Goal: Use online tool/utility: Use online tool/utility

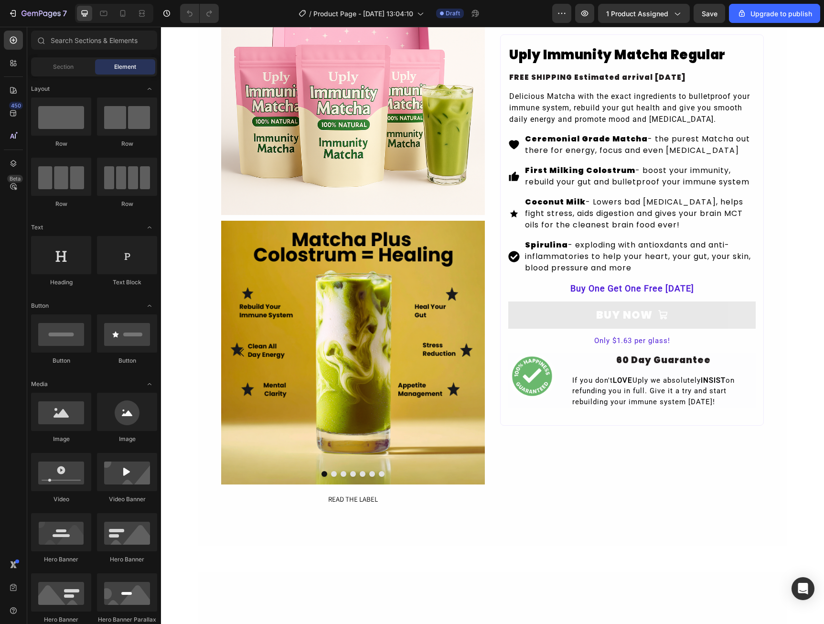
scroll to position [143, 0]
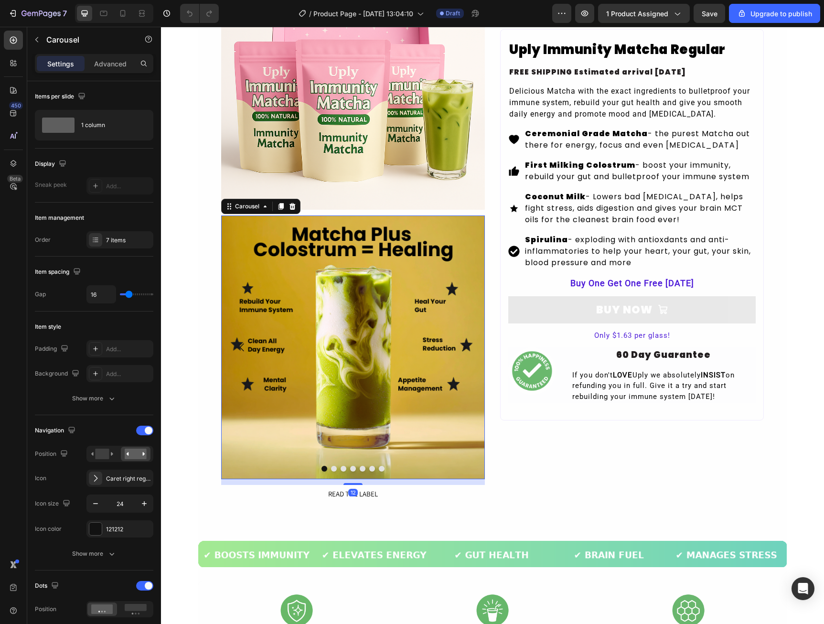
click at [463, 347] on icon "Carousel Next Arrow" at bounding box center [463, 347] width 11 height 11
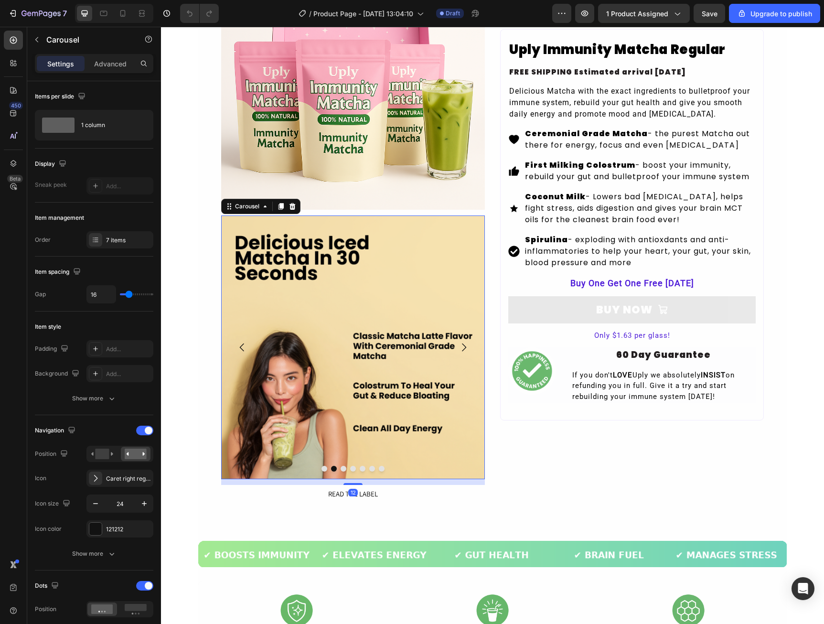
click at [463, 347] on icon "Carousel Next Arrow" at bounding box center [463, 347] width 11 height 11
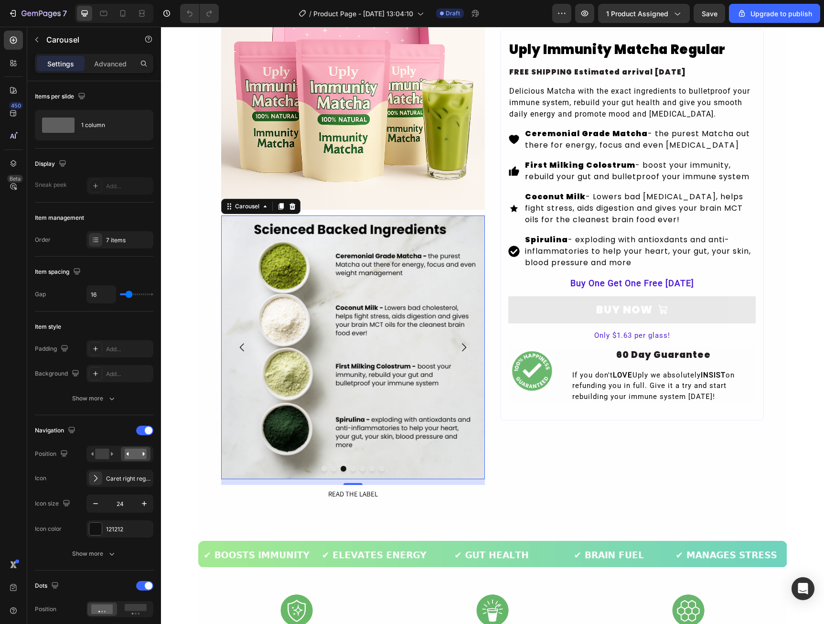
click at [463, 347] on icon "Carousel Next Arrow" at bounding box center [463, 347] width 11 height 11
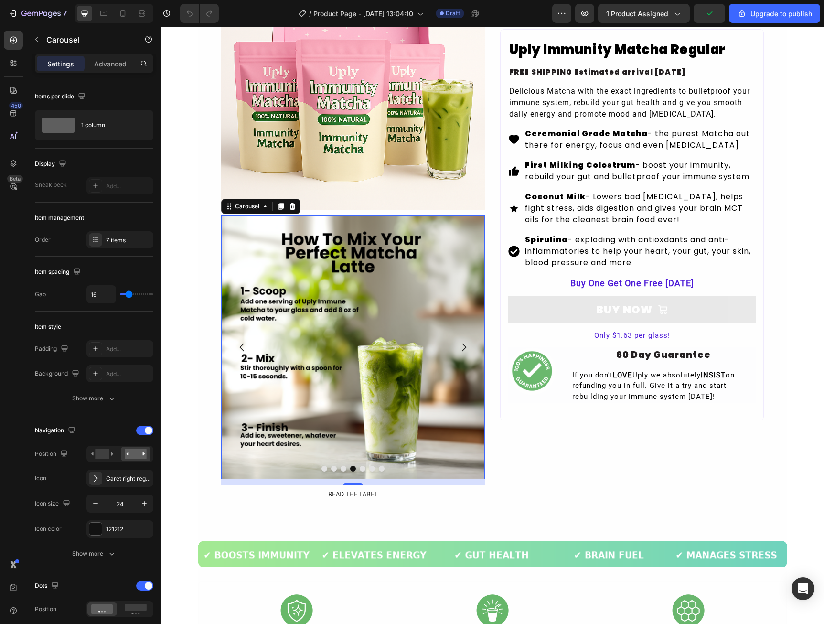
click at [463, 347] on icon "Carousel Next Arrow" at bounding box center [463, 347] width 11 height 11
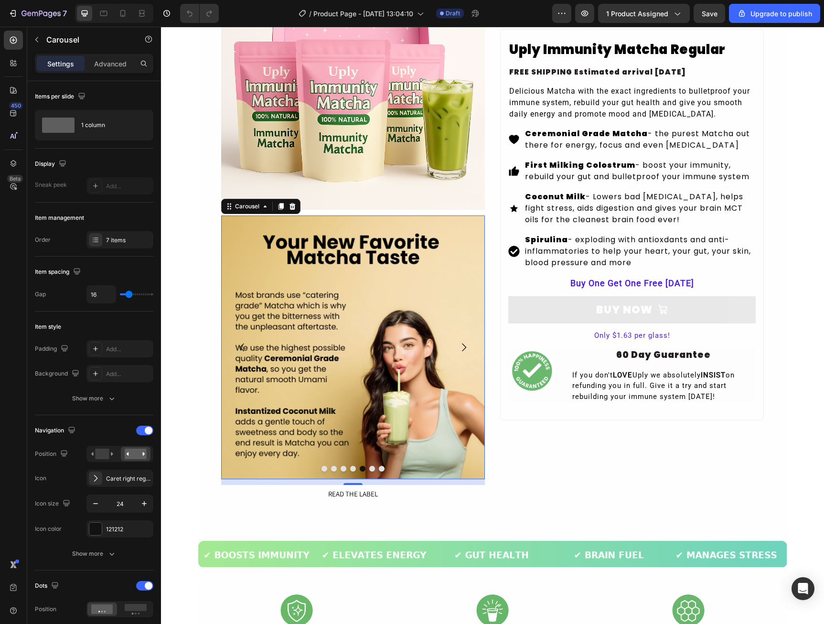
click at [463, 347] on icon "Carousel Next Arrow" at bounding box center [463, 347] width 11 height 11
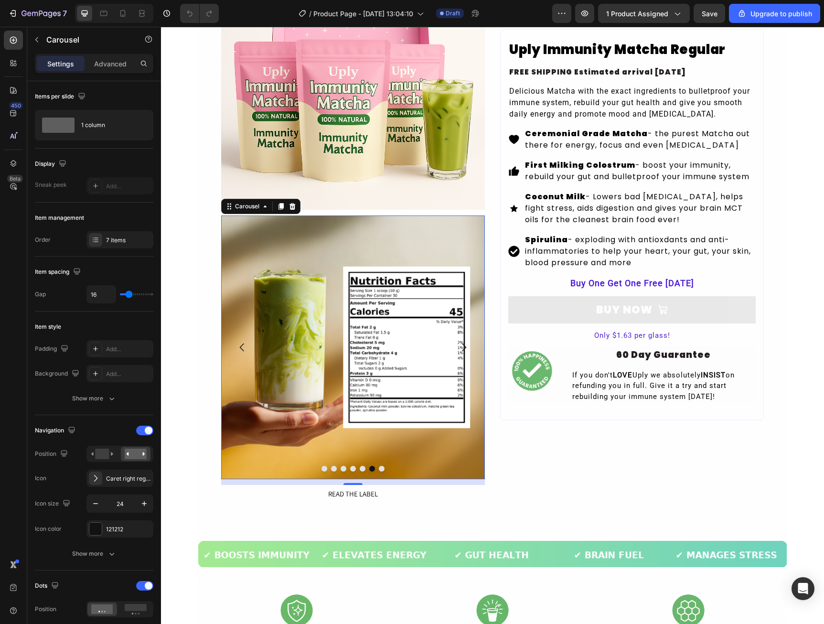
click at [463, 347] on icon "Carousel Next Arrow" at bounding box center [463, 347] width 11 height 11
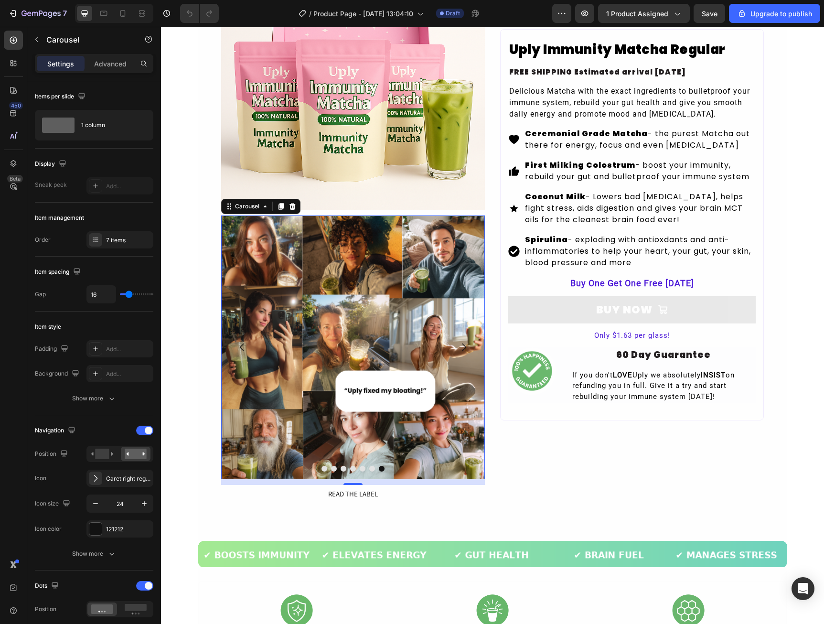
click at [463, 347] on icon "Carousel Next Arrow" at bounding box center [463, 347] width 11 height 11
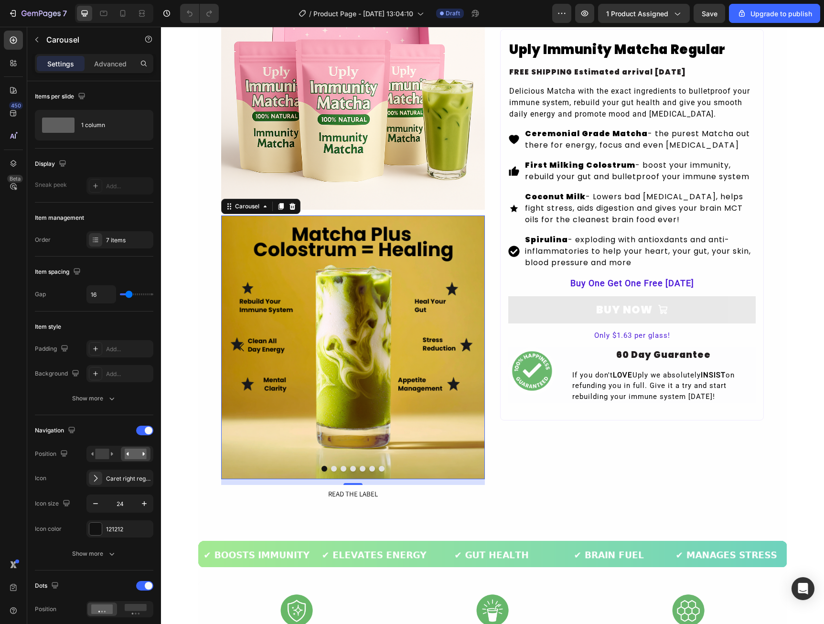
click at [463, 347] on icon "Carousel Next Arrow" at bounding box center [463, 347] width 11 height 11
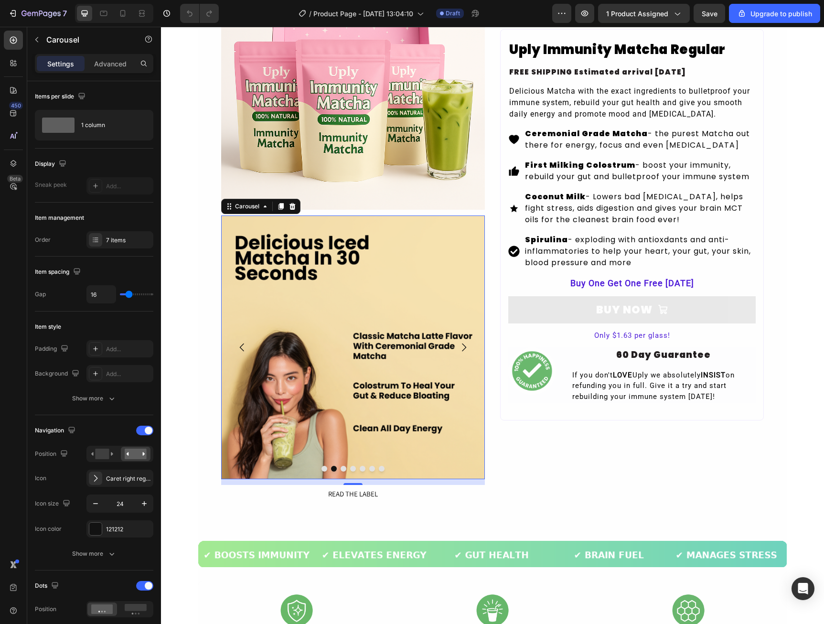
click at [465, 347] on icon "Carousel Next Arrow" at bounding box center [463, 347] width 11 height 11
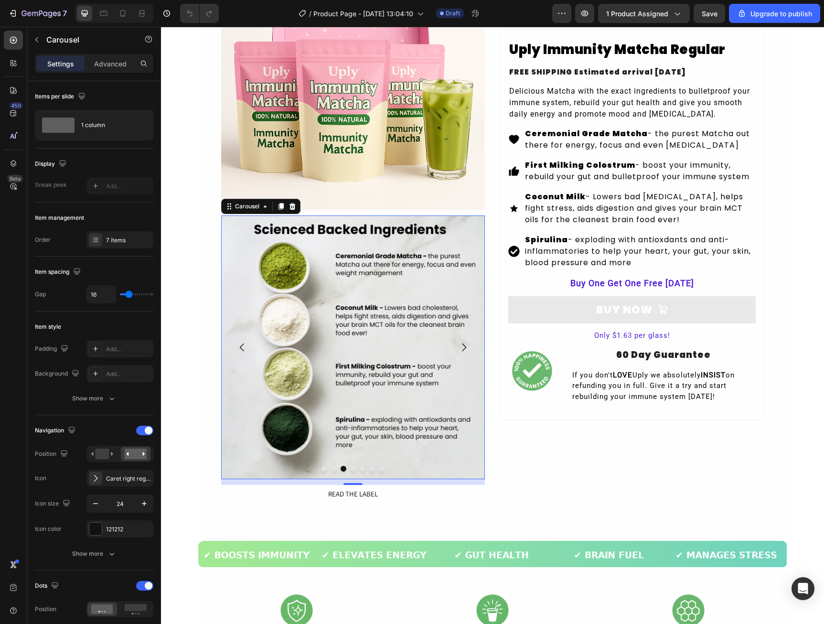
click at [465, 348] on icon "Carousel Next Arrow" at bounding box center [463, 347] width 11 height 11
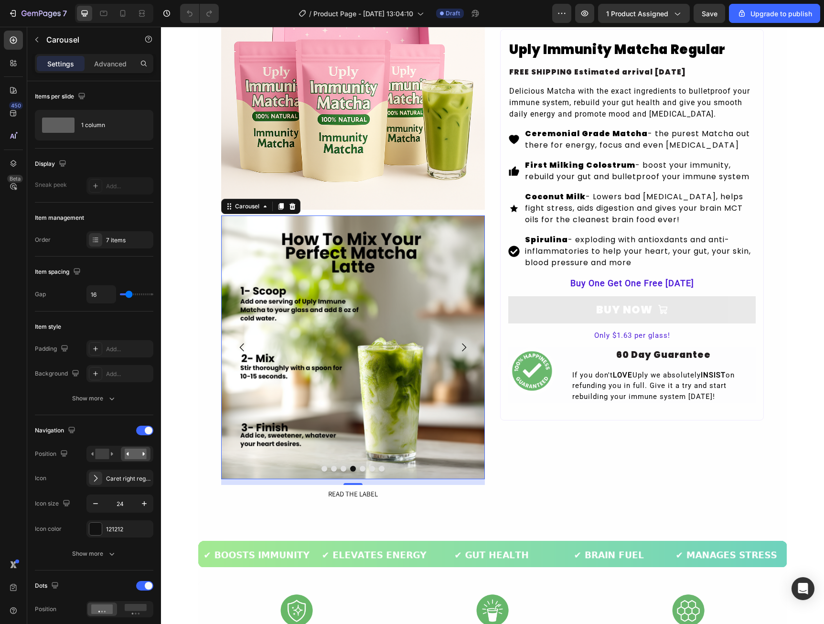
click at [465, 348] on icon "Carousel Next Arrow" at bounding box center [463, 347] width 11 height 11
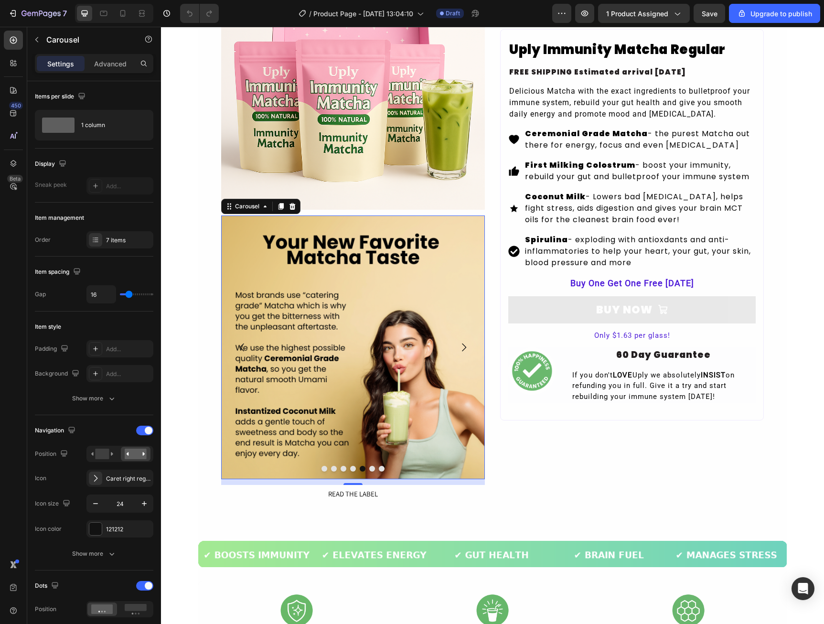
click at [465, 348] on icon "Carousel Next Arrow" at bounding box center [463, 347] width 11 height 11
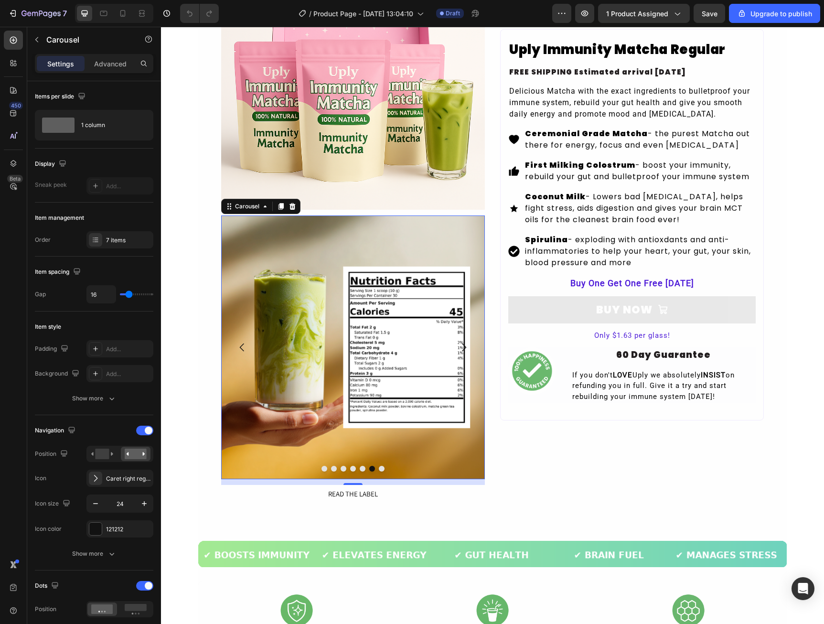
click at [465, 348] on icon "Carousel Next Arrow" at bounding box center [463, 347] width 11 height 11
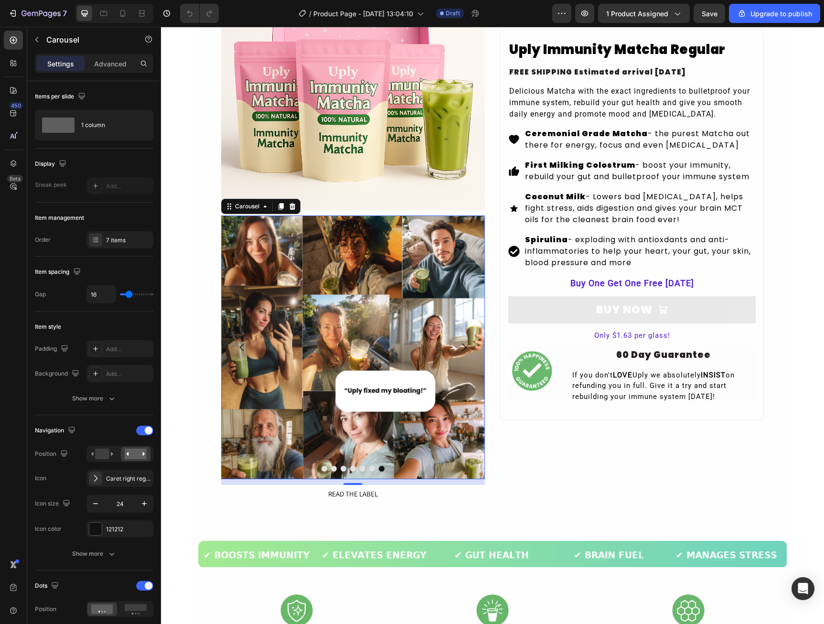
click at [465, 348] on icon "Carousel Next Arrow" at bounding box center [463, 347] width 11 height 11
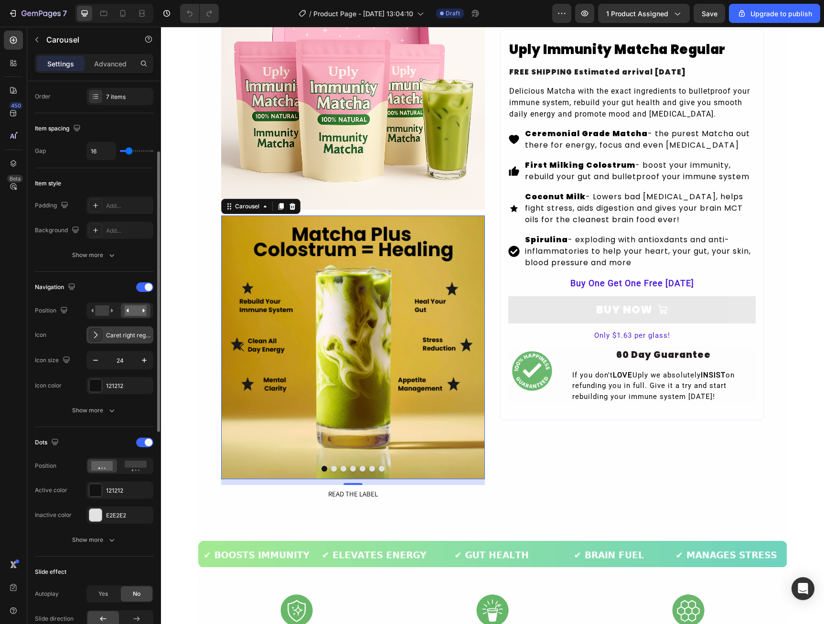
click at [103, 339] on div "Caret right regular" at bounding box center [119, 334] width 67 height 17
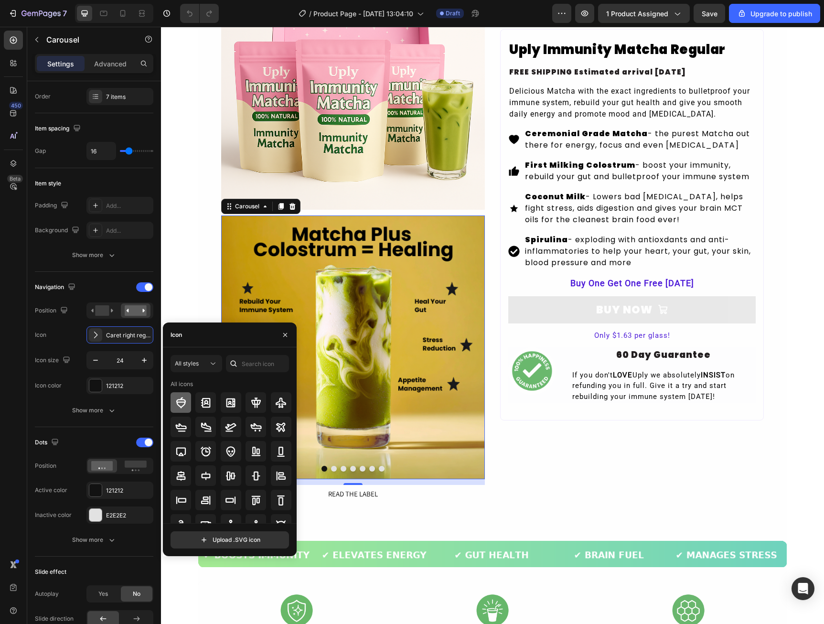
click at [178, 408] on div at bounding box center [181, 402] width 21 height 21
click at [189, 15] on icon "Undo/Redo" at bounding box center [190, 14] width 10 height 10
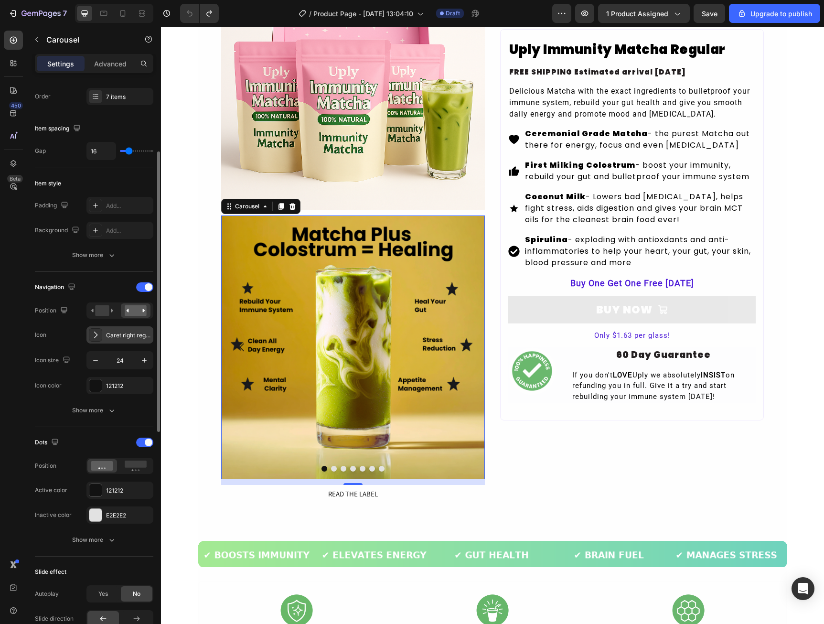
click at [137, 332] on div "Caret right regular" at bounding box center [128, 335] width 45 height 9
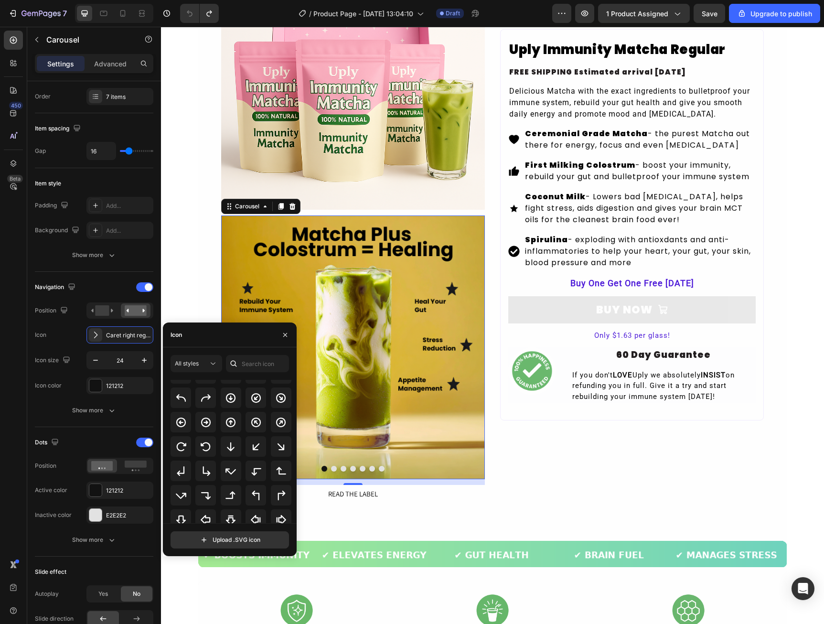
scroll to position [201, 0]
click at [209, 450] on icon at bounding box center [206, 451] width 10 height 10
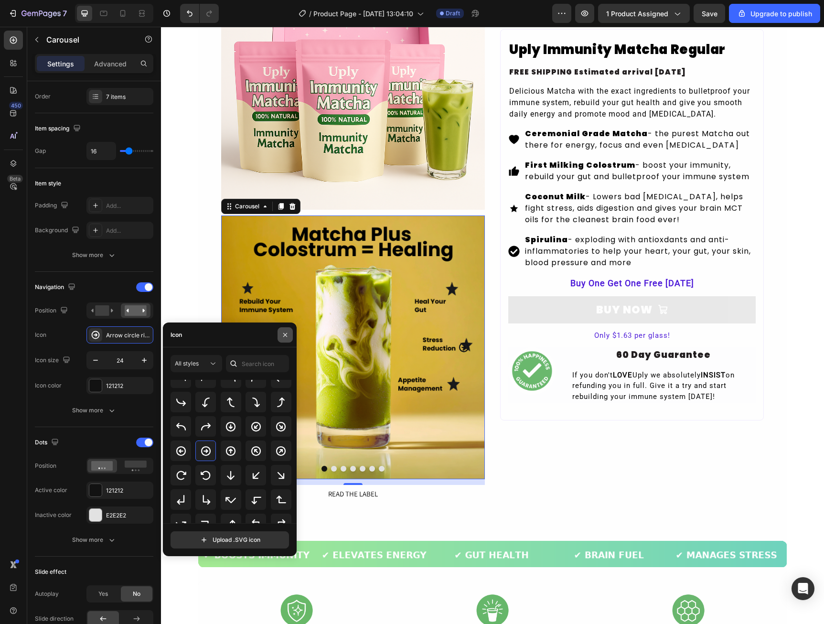
click at [287, 334] on icon "button" at bounding box center [285, 335] width 8 height 8
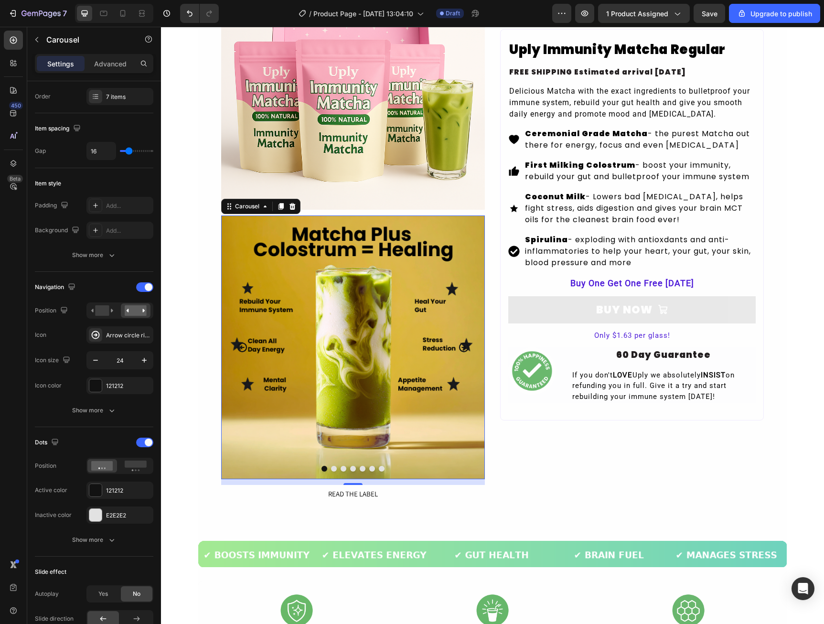
click at [462, 348] on icon "Carousel Next Arrow" at bounding box center [464, 347] width 10 height 10
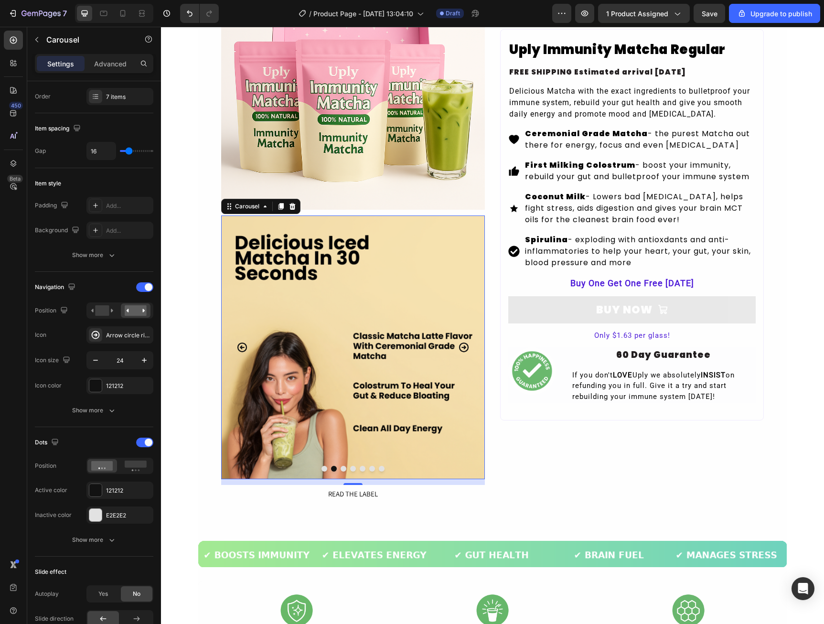
click at [462, 348] on icon "Carousel Next Arrow" at bounding box center [464, 347] width 10 height 10
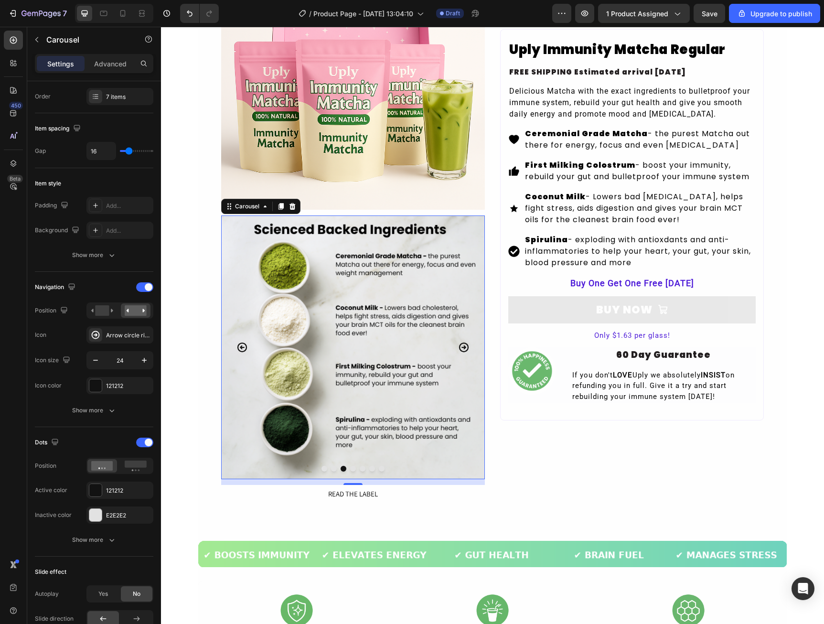
click at [462, 348] on icon "Carousel Next Arrow" at bounding box center [464, 347] width 10 height 10
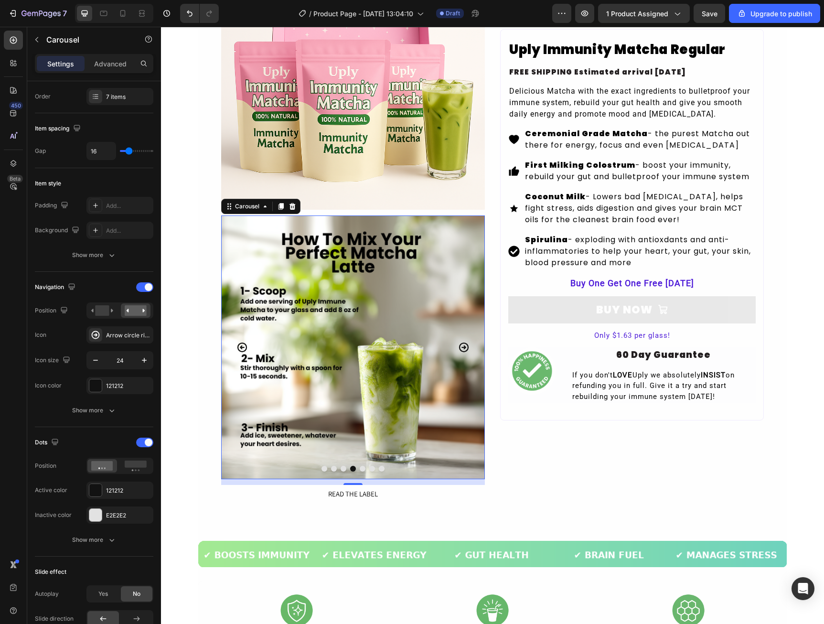
click at [462, 348] on icon "Carousel Next Arrow" at bounding box center [464, 347] width 10 height 10
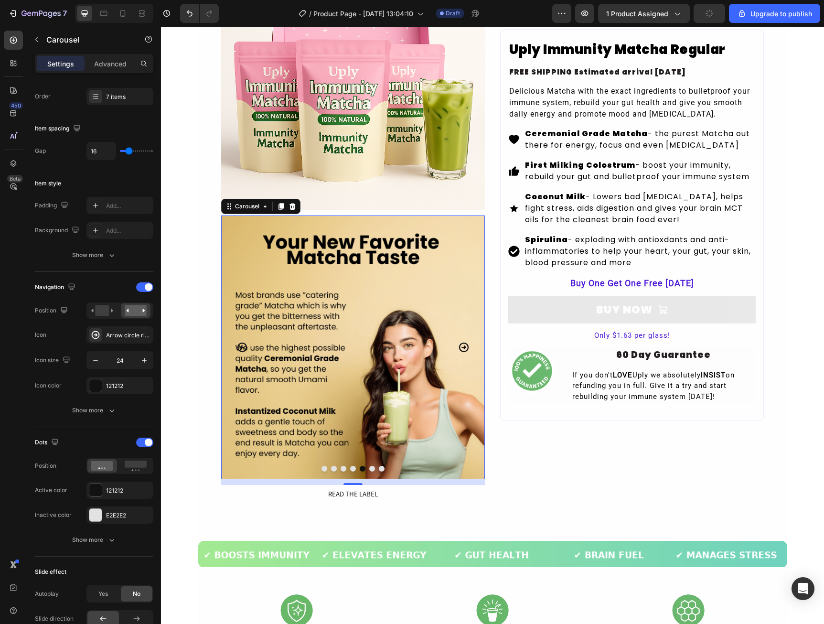
click at [462, 348] on icon "Carousel Next Arrow" at bounding box center [464, 347] width 10 height 10
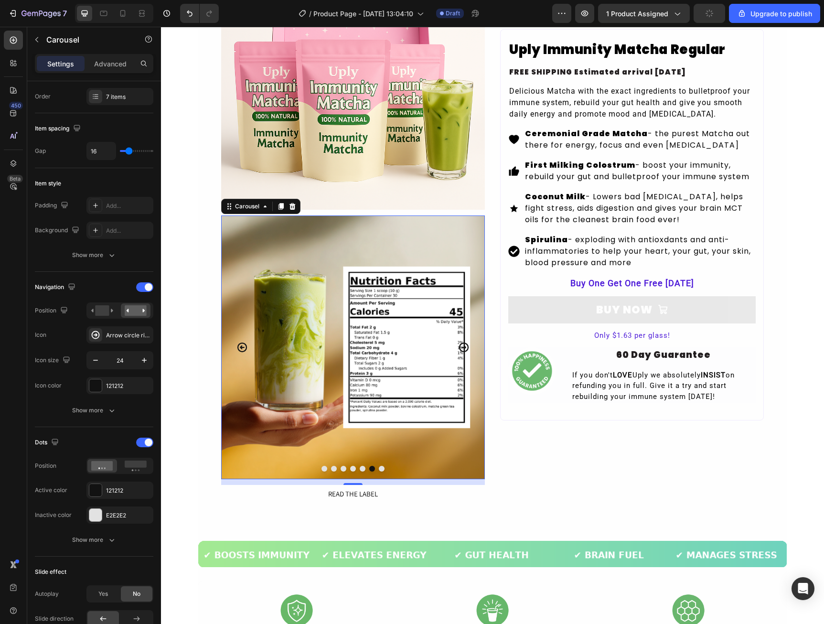
click at [462, 348] on icon "Carousel Next Arrow" at bounding box center [464, 347] width 10 height 10
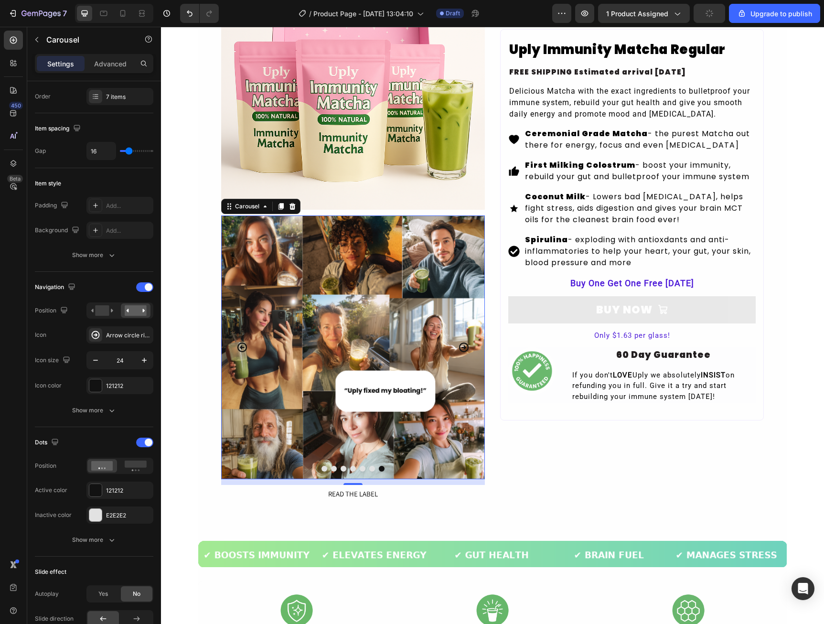
click at [462, 348] on icon "Carousel Next Arrow" at bounding box center [464, 347] width 10 height 10
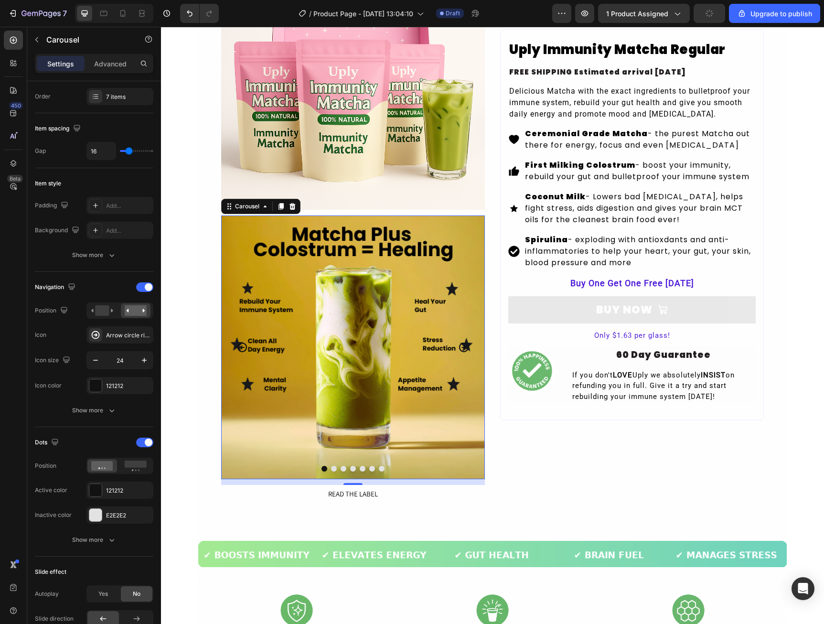
click at [462, 348] on icon "Carousel Next Arrow" at bounding box center [464, 347] width 10 height 10
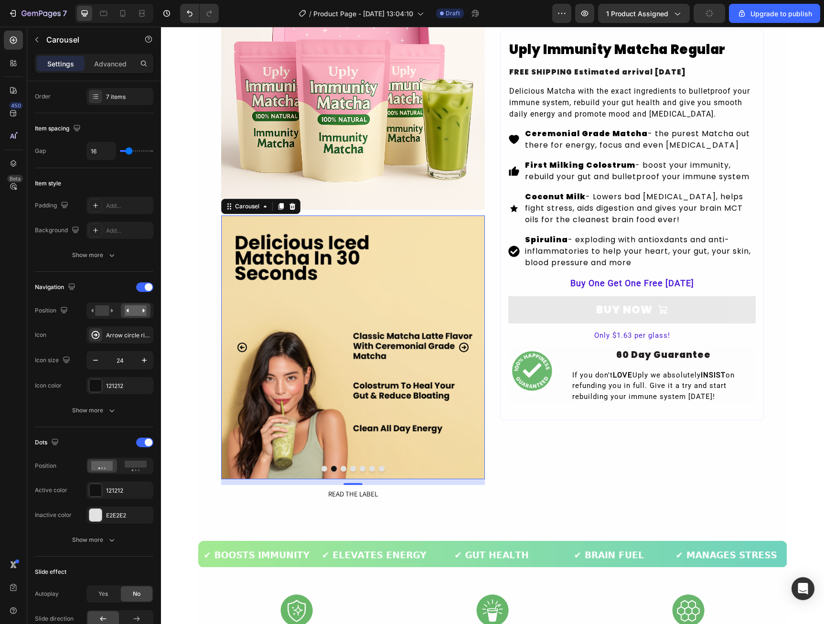
click at [242, 348] on icon "Carousel Back Arrow" at bounding box center [241, 347] width 11 height 11
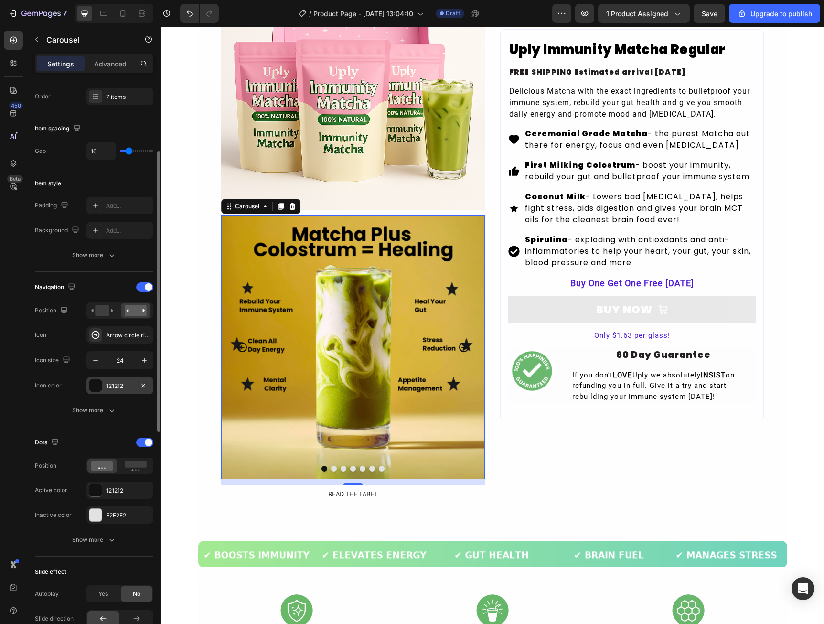
click at [93, 381] on div at bounding box center [95, 385] width 12 height 12
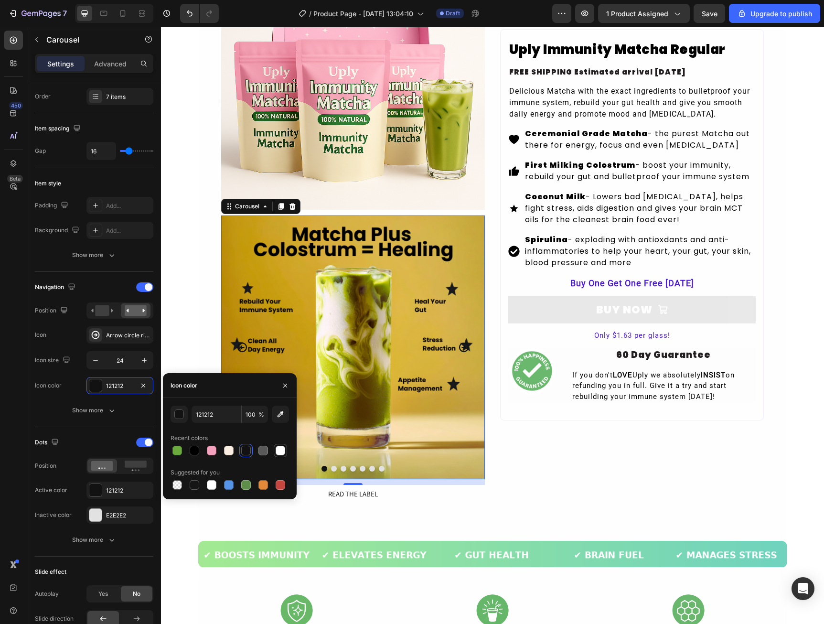
click at [280, 451] on div at bounding box center [281, 451] width 10 height 10
type input "FFFFFF"
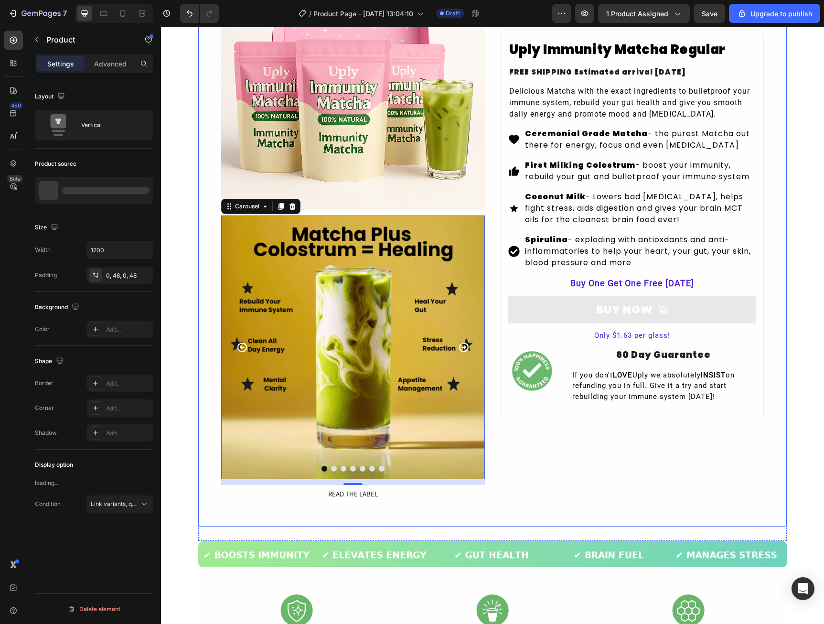
click at [211, 335] on div "Product Images Image Image Image Image Image Image Image Carousel 12 READ THE L…" at bounding box center [492, 236] width 588 height 580
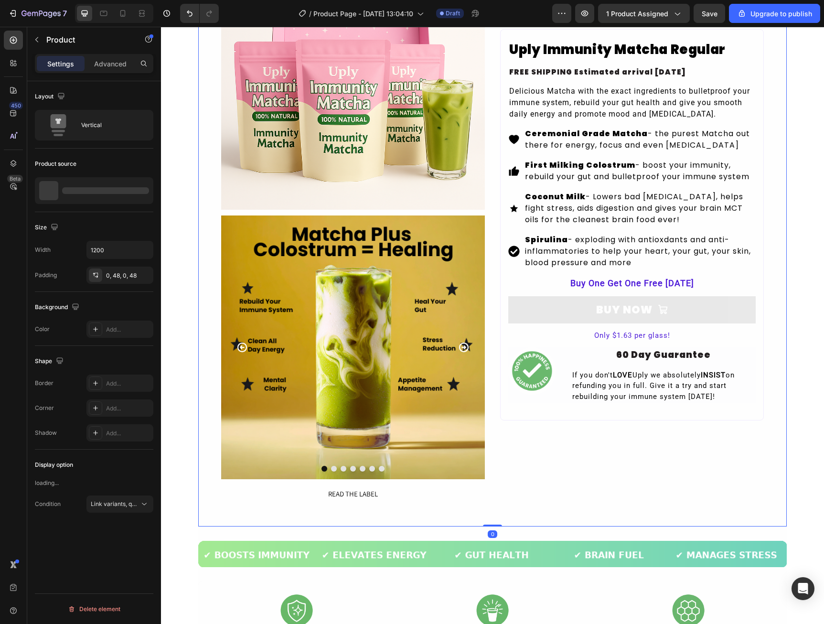
scroll to position [0, 0]
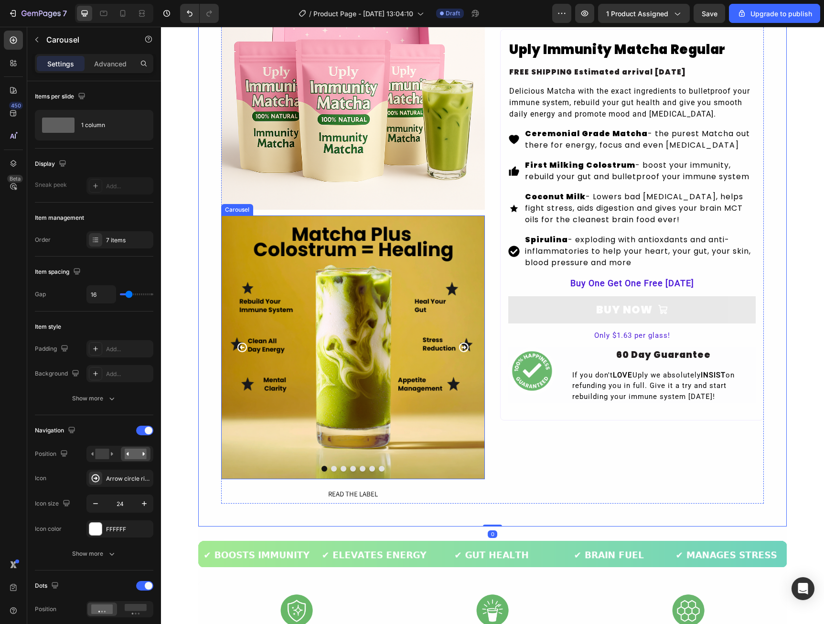
click at [459, 342] on icon "Carousel Next Arrow" at bounding box center [463, 347] width 11 height 11
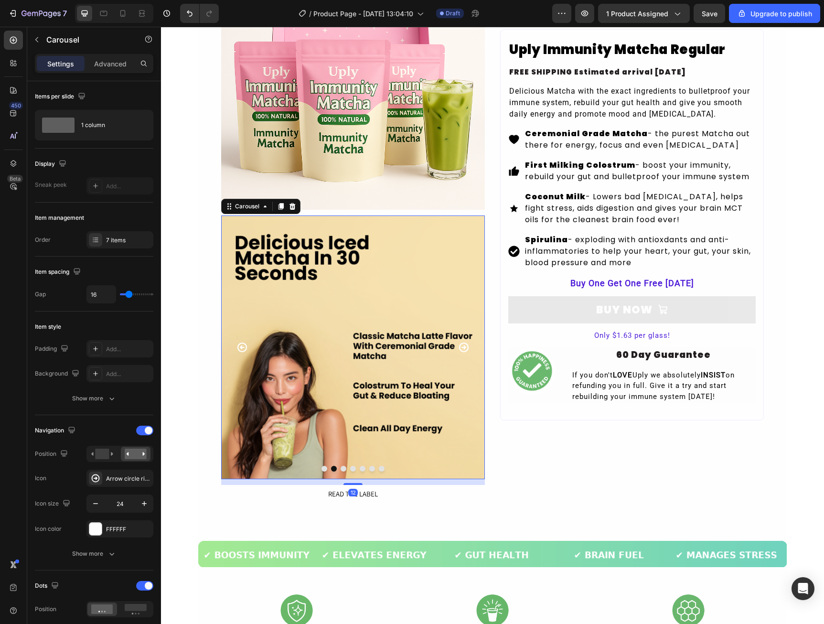
click at [460, 350] on icon "Carousel Next Arrow" at bounding box center [463, 347] width 11 height 11
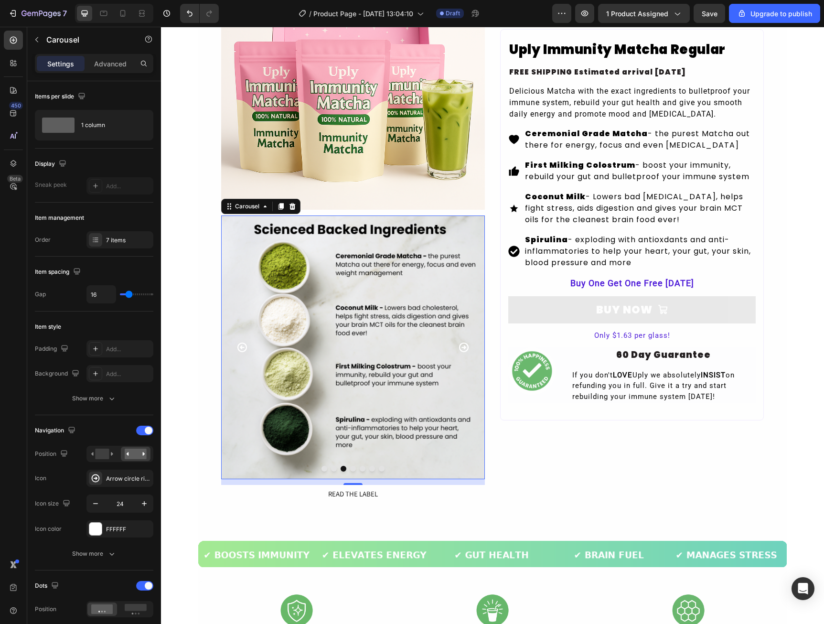
click at [460, 350] on icon "Carousel Next Arrow" at bounding box center [463, 347] width 11 height 11
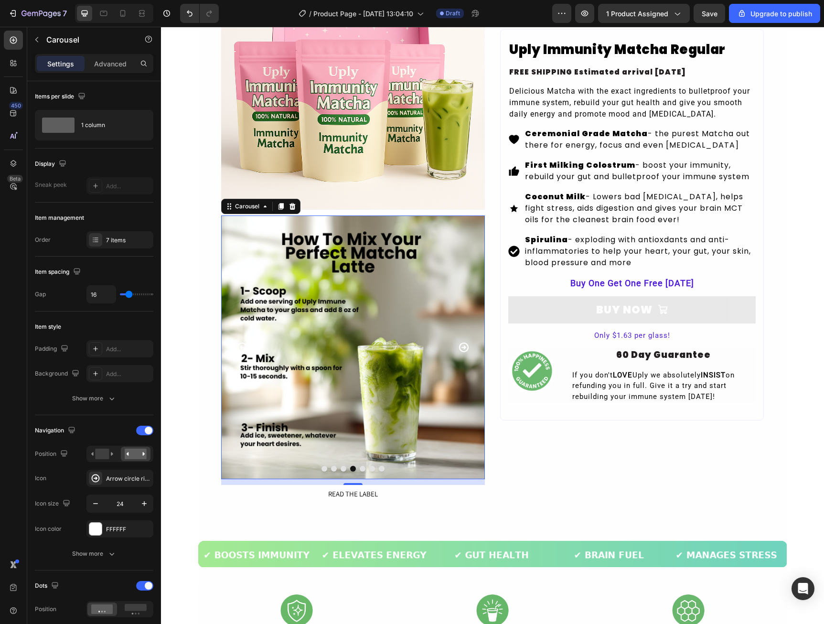
click at [460, 350] on icon "Carousel Next Arrow" at bounding box center [463, 347] width 11 height 11
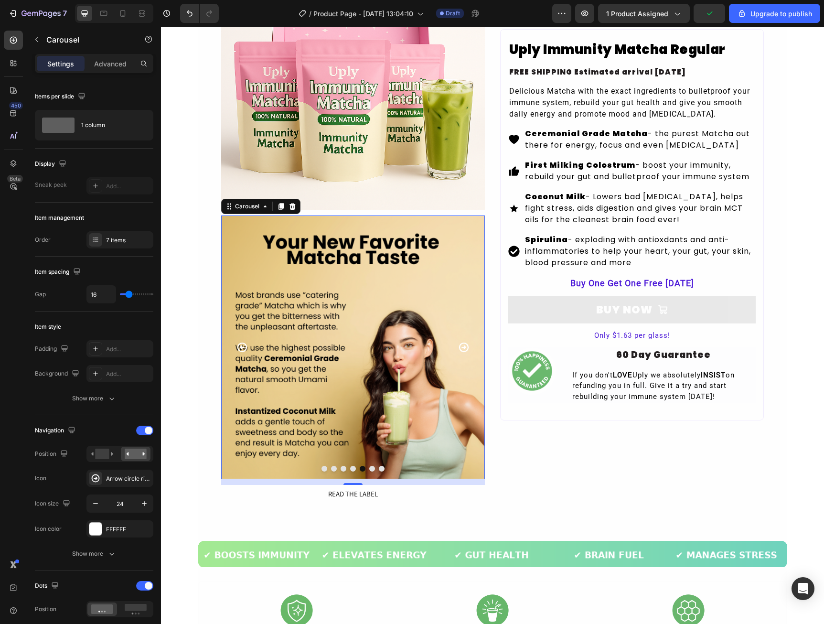
click at [236, 346] on icon "Carousel Back Arrow" at bounding box center [241, 347] width 11 height 11
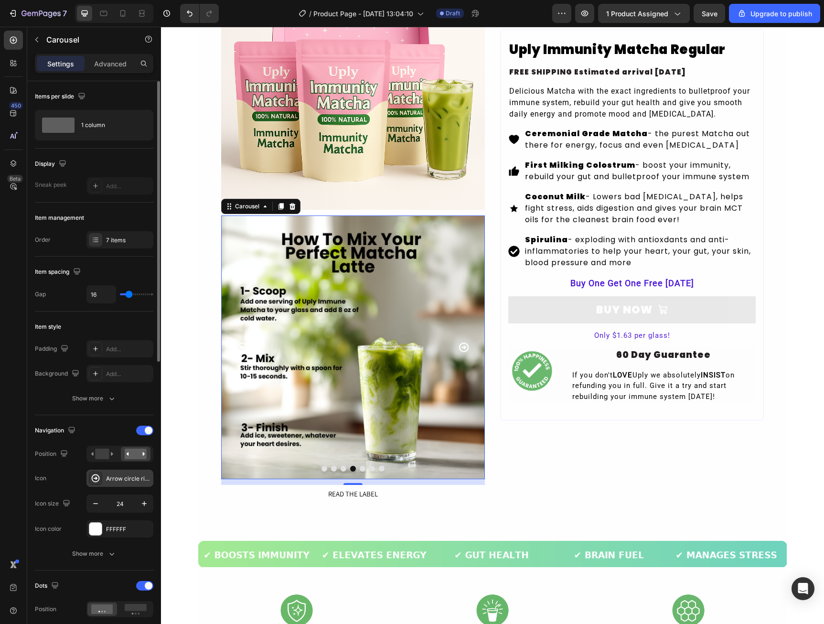
click at [107, 484] on div "Arrow circle right bold" at bounding box center [119, 478] width 67 height 17
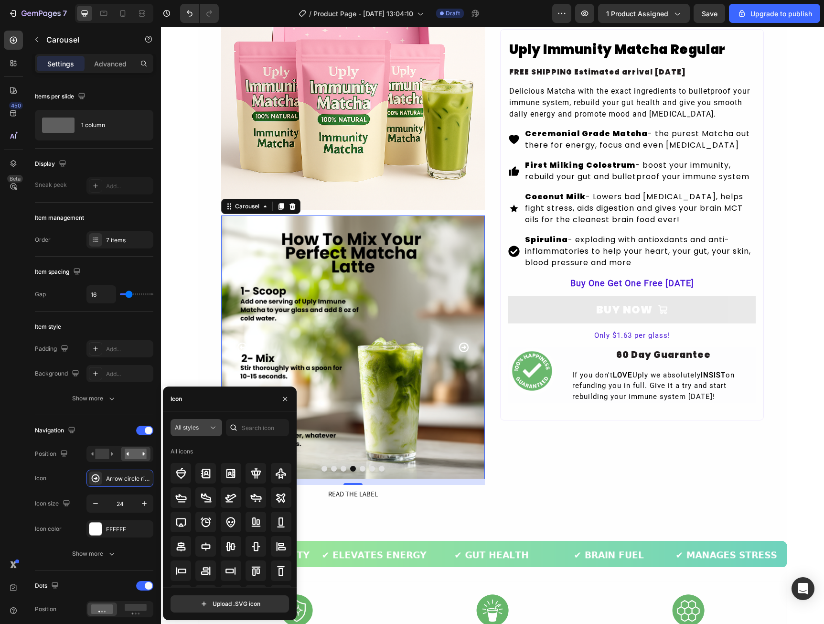
click at [203, 429] on div "All styles" at bounding box center [191, 427] width 33 height 9
click at [241, 423] on div at bounding box center [233, 427] width 15 height 17
click at [243, 427] on input "text" at bounding box center [257, 427] width 63 height 17
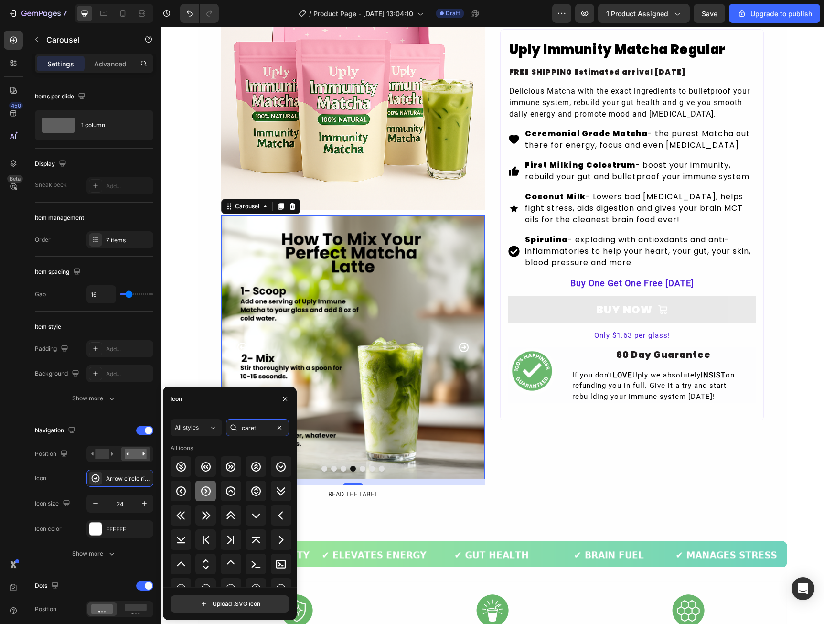
type input "caret"
click at [207, 493] on icon at bounding box center [205, 490] width 11 height 11
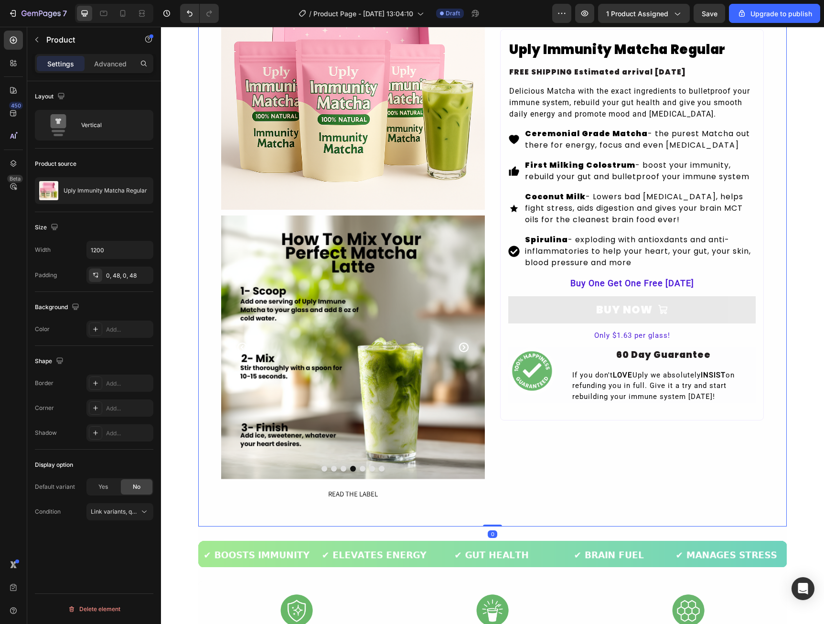
click at [210, 324] on div "Product Images Image Image Image Image Image Image Image Carousel READ THE LABE…" at bounding box center [492, 236] width 588 height 580
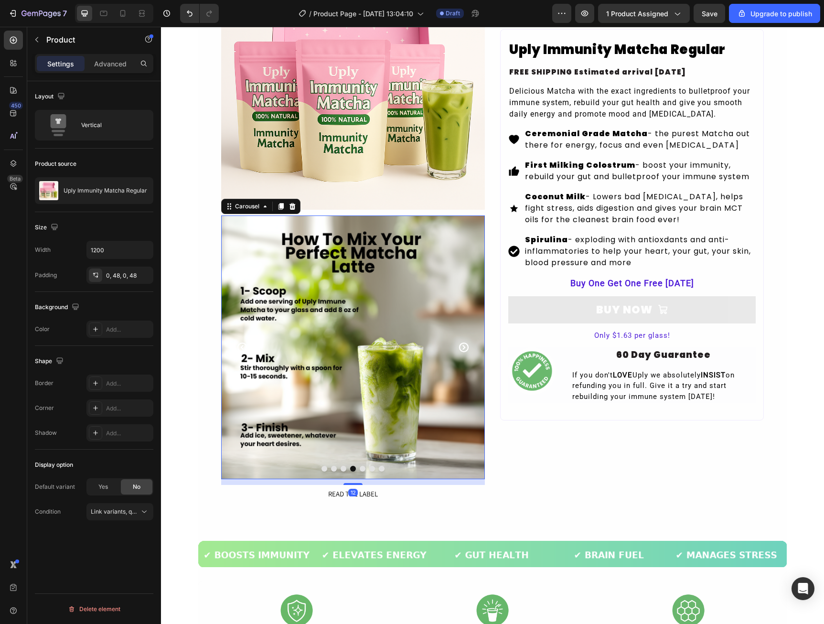
click at [463, 349] on icon "Carousel Next Arrow" at bounding box center [463, 347] width 11 height 11
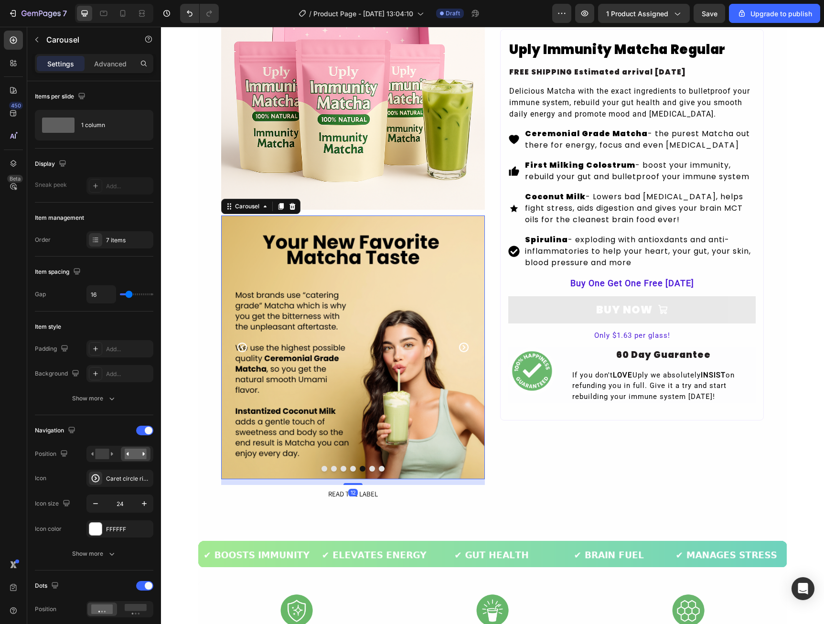
click at [463, 349] on icon "Carousel Next Arrow" at bounding box center [463, 347] width 11 height 11
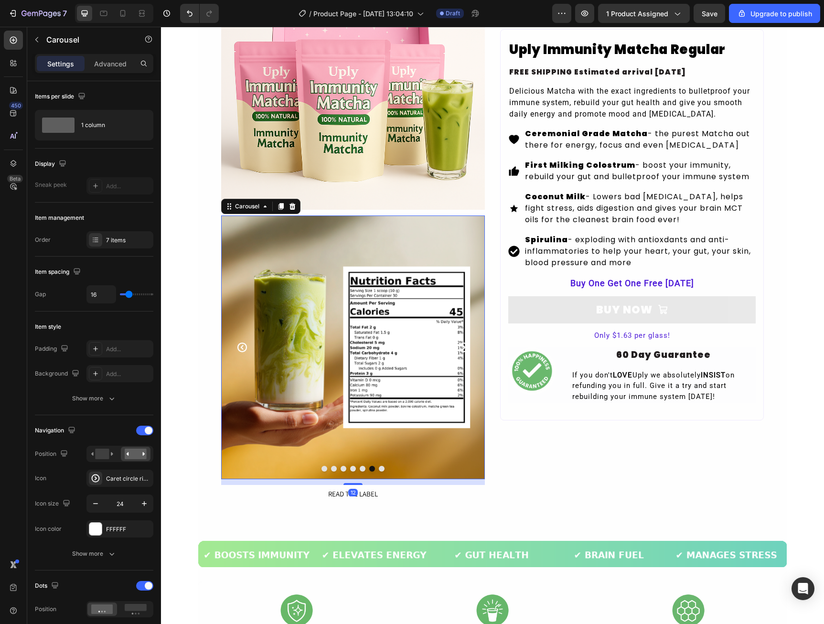
click at [463, 349] on icon "Carousel Next Arrow" at bounding box center [463, 347] width 11 height 11
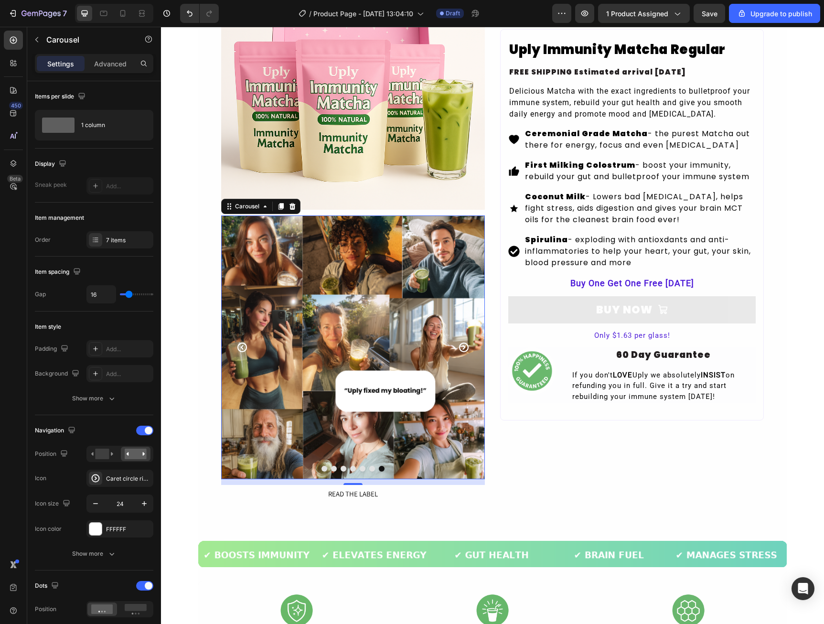
click at [463, 349] on icon "Carousel Next Arrow" at bounding box center [463, 347] width 11 height 11
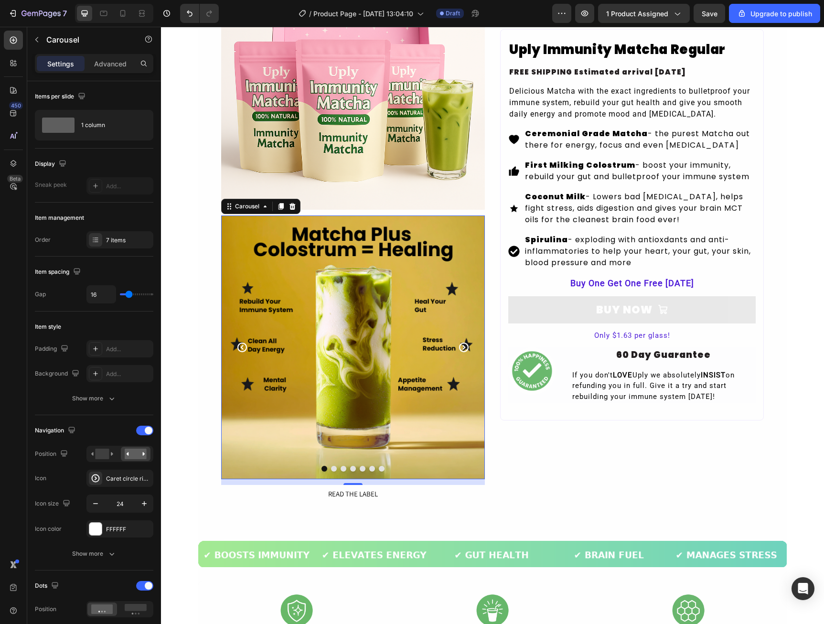
click at [463, 349] on icon "Carousel Next Arrow" at bounding box center [463, 347] width 11 height 11
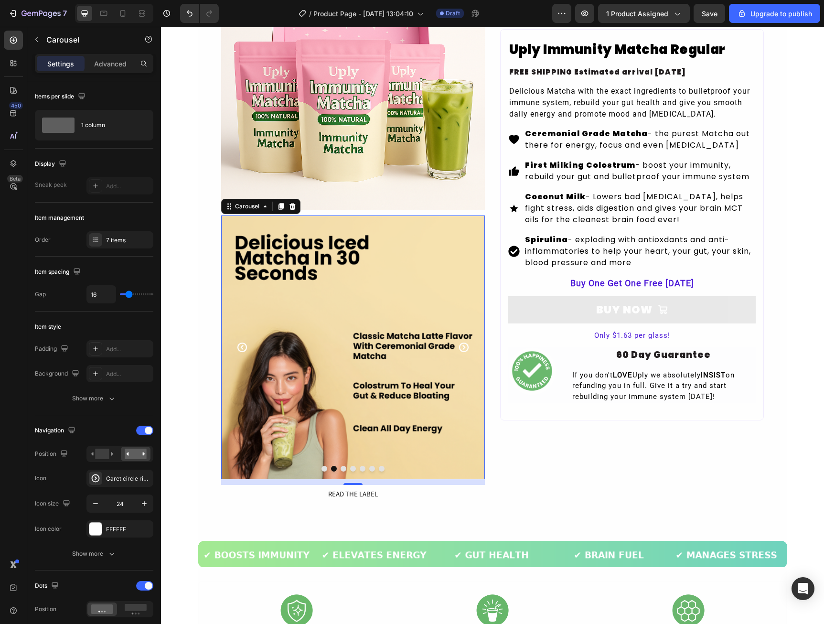
click at [463, 349] on icon "Carousel Next Arrow" at bounding box center [463, 347] width 11 height 11
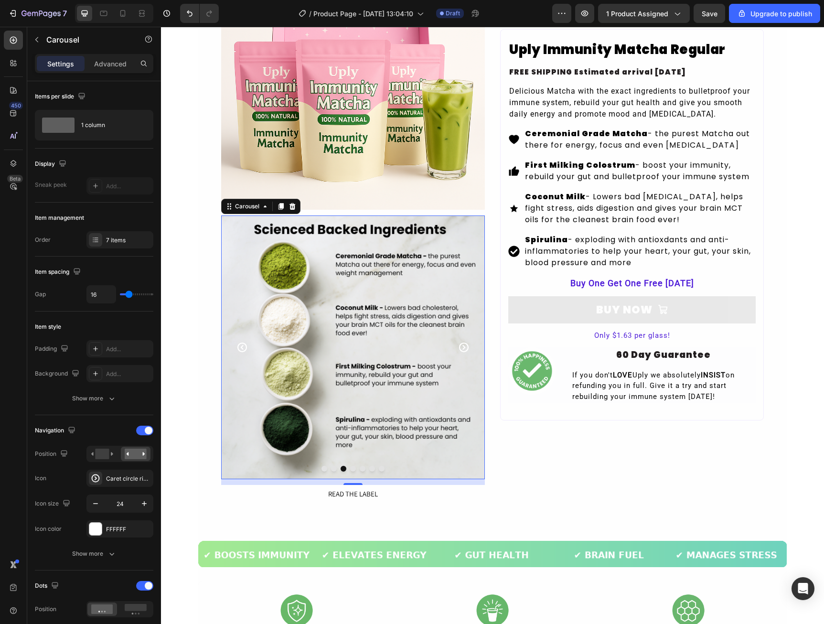
click at [464, 349] on icon "Carousel Next Arrow" at bounding box center [463, 347] width 11 height 11
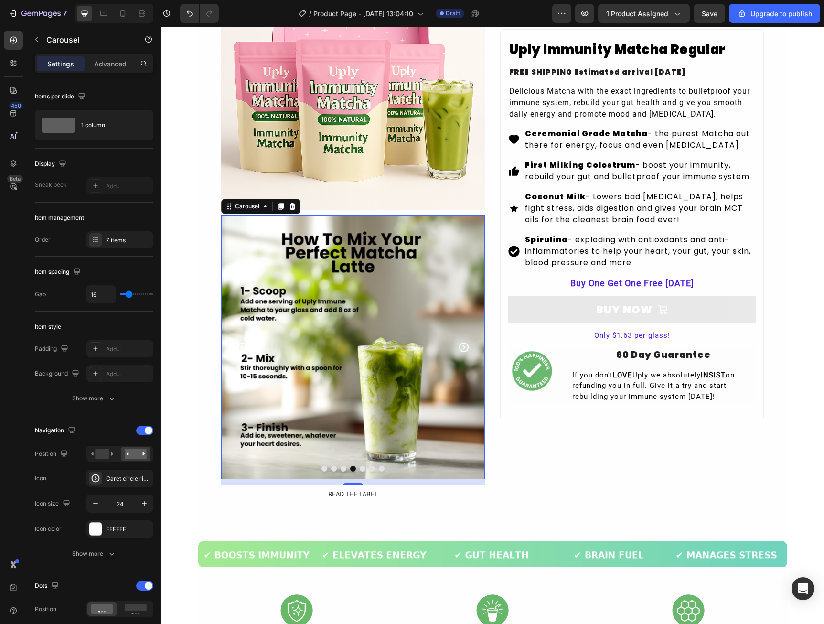
click at [464, 349] on icon "Carousel Next Arrow" at bounding box center [464, 347] width 10 height 10
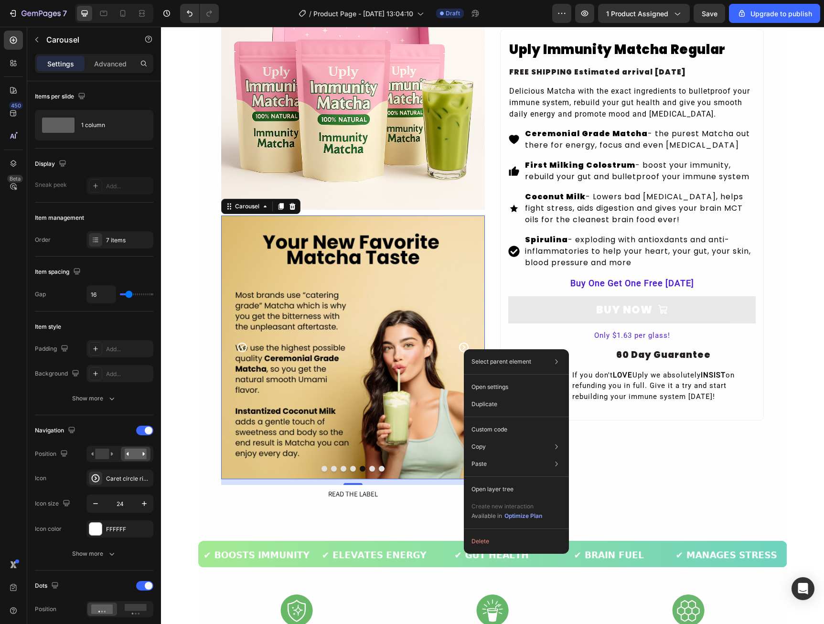
click at [464, 349] on div "Select parent element Section Product Row 2 cols Carousel Open settings Duplica…" at bounding box center [516, 451] width 105 height 204
click at [463, 348] on icon "Carousel Next Arrow" at bounding box center [463, 347] width 11 height 11
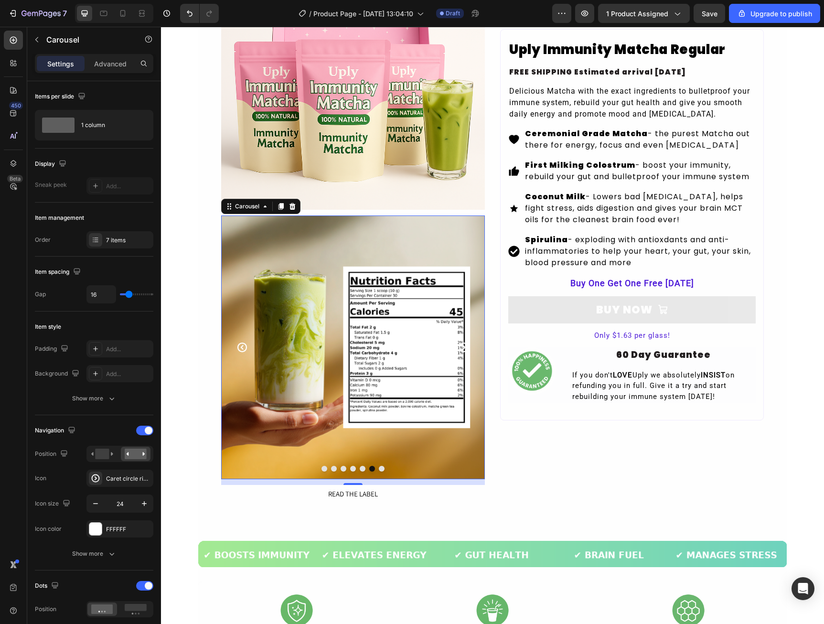
click at [463, 348] on icon "Carousel Next Arrow" at bounding box center [463, 347] width 11 height 11
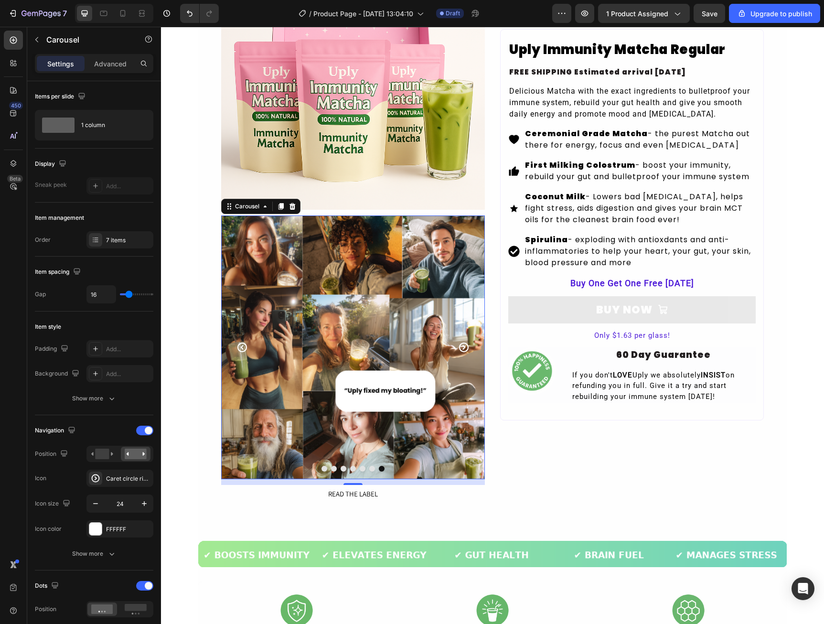
click at [463, 348] on icon "Carousel Next Arrow" at bounding box center [463, 347] width 11 height 11
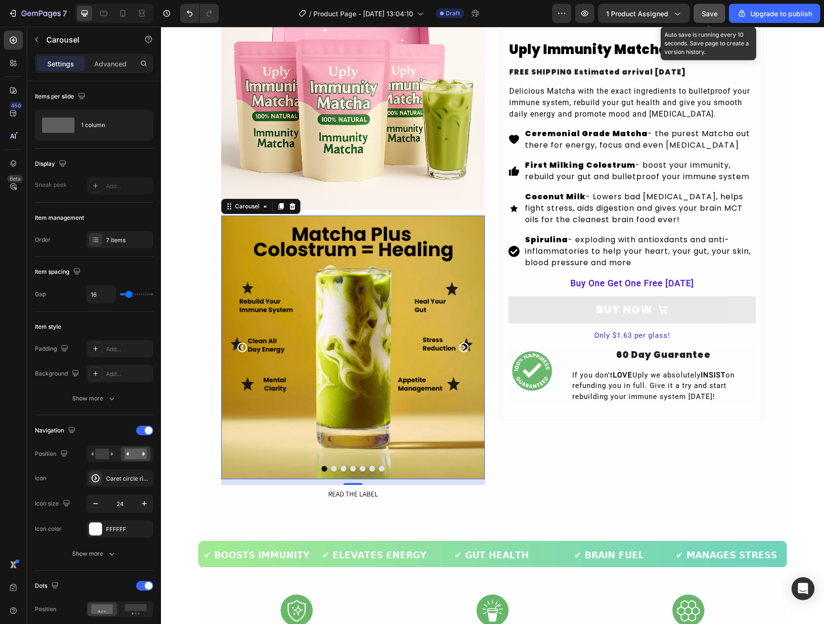
click at [717, 20] on button "Save" at bounding box center [710, 13] width 32 height 19
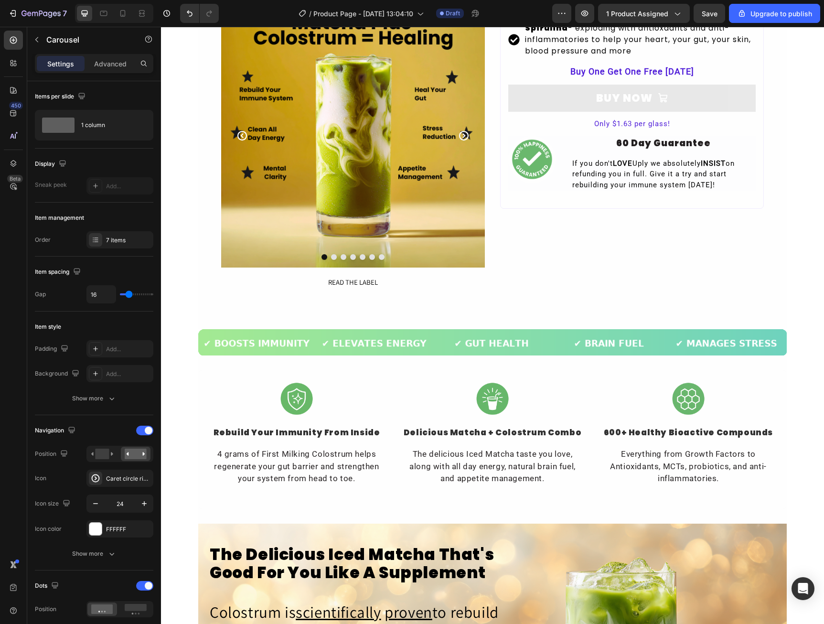
scroll to position [621, 0]
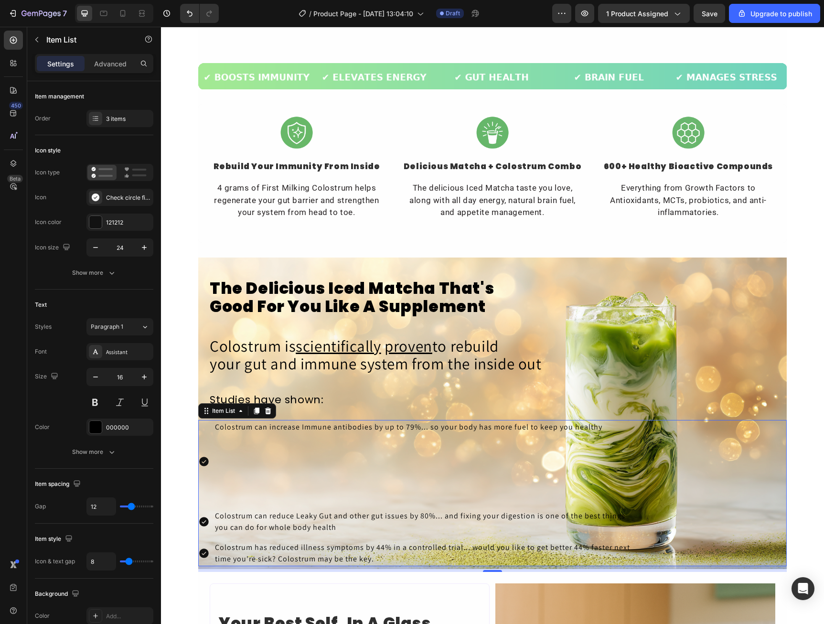
click at [350, 466] on p at bounding box center [426, 461] width 423 height 11
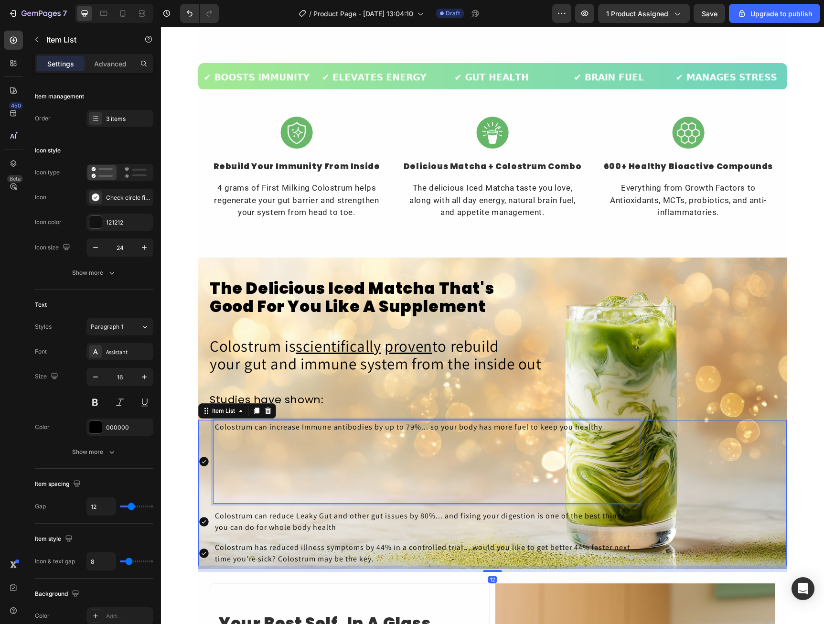
click at [263, 486] on p "Rich Text Editor. Editing area: main" at bounding box center [426, 484] width 423 height 11
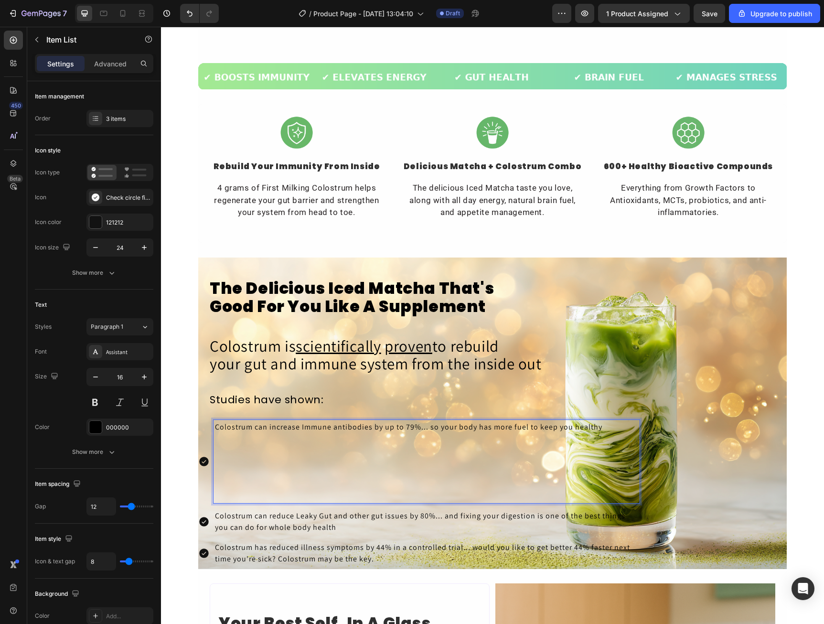
click at [473, 493] on p "Rich Text Editor. Editing area: main" at bounding box center [426, 495] width 423 height 11
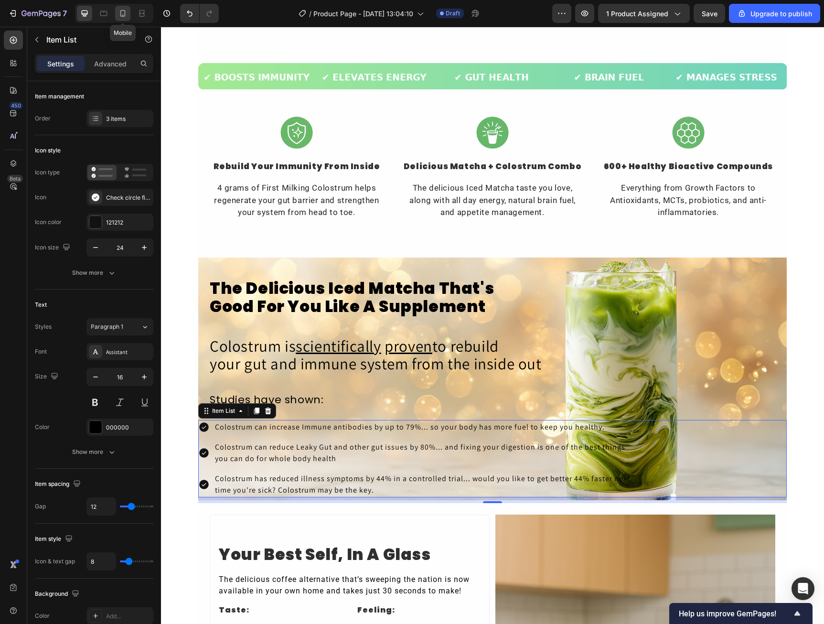
click at [128, 14] on div at bounding box center [122, 13] width 15 height 15
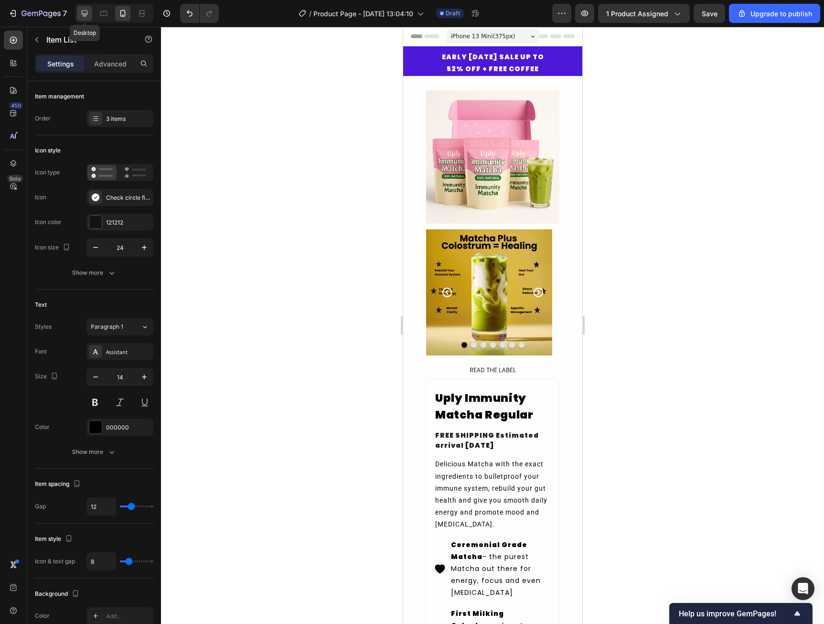
click at [82, 19] on div at bounding box center [84, 13] width 15 height 15
type input "16"
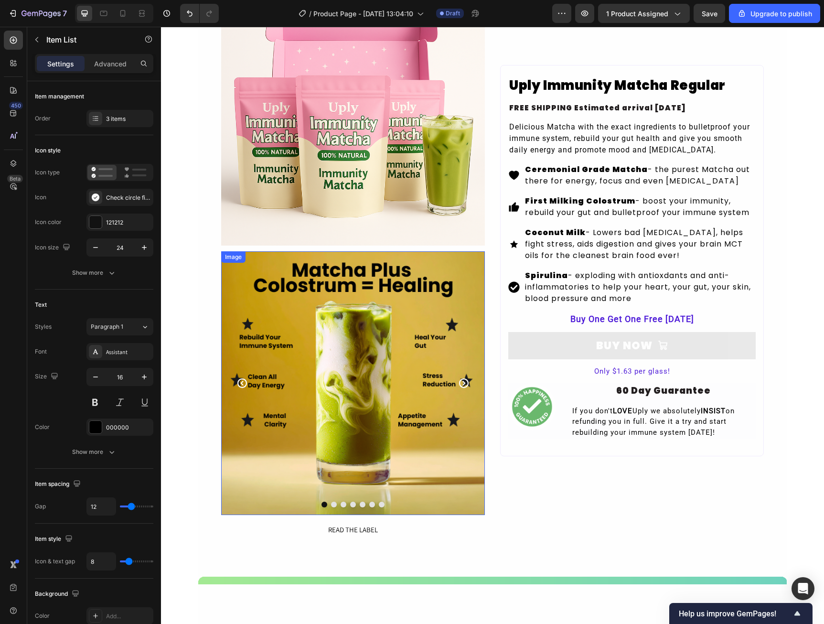
scroll to position [143, 0]
